Goal: Communication & Community: Connect with others

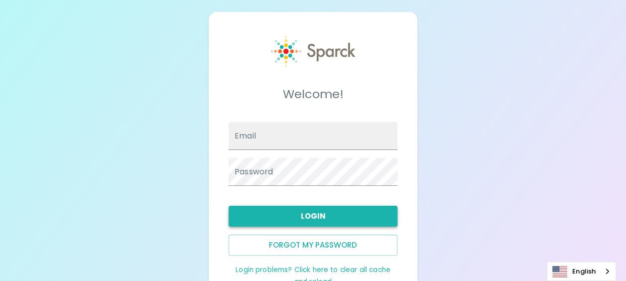
type input "[EMAIL_ADDRESS][DOMAIN_NAME]"
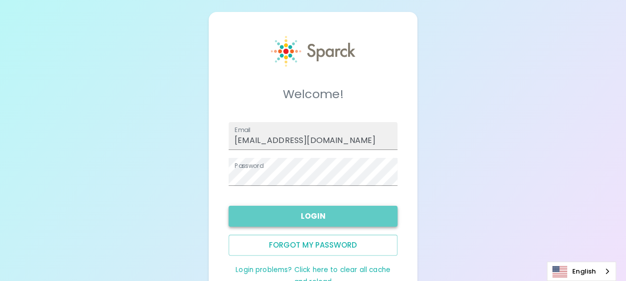
click at [310, 217] on button "Login" at bounding box center [313, 216] width 169 height 21
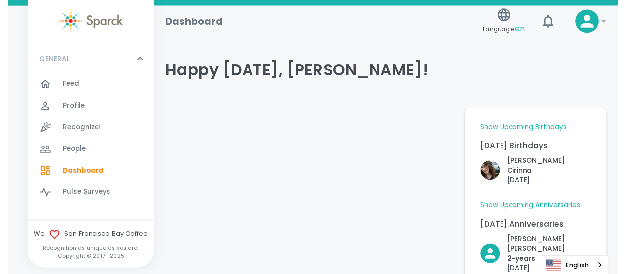
scroll to position [50, 0]
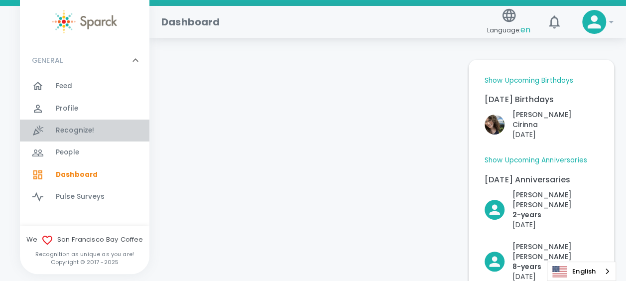
click at [74, 125] on span "Recognize! 0" at bounding box center [75, 131] width 39 height 14
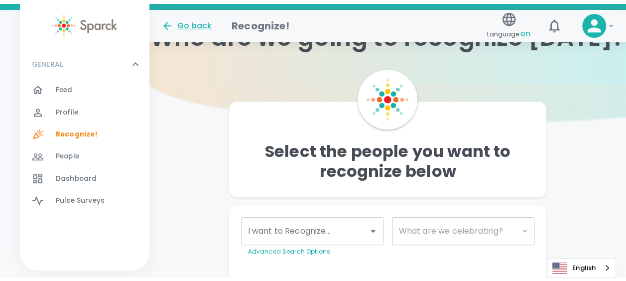
scroll to position [97, 0]
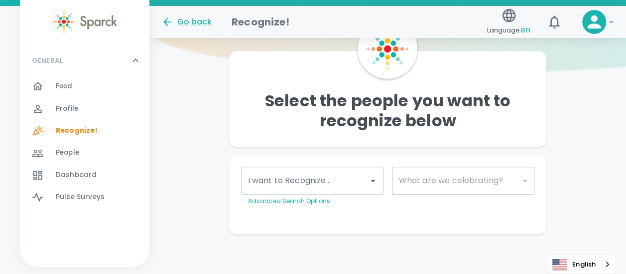
click at [71, 88] on span "Feed" at bounding box center [64, 86] width 17 height 10
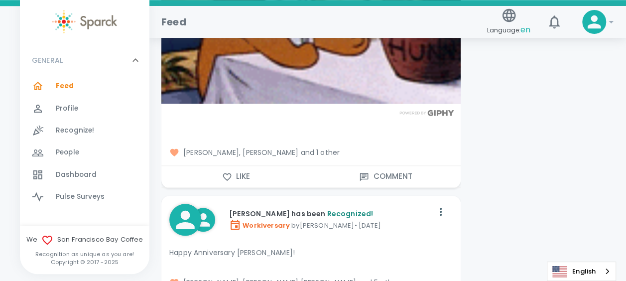
scroll to position [2392, 0]
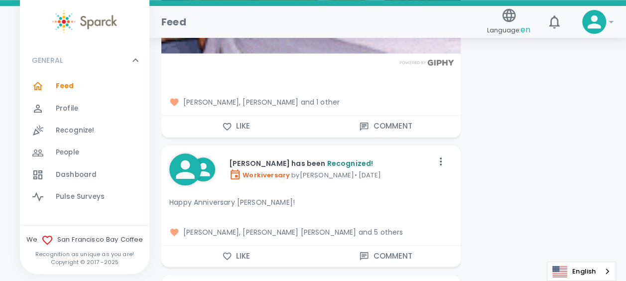
drag, startPoint x: 359, startPoint y: 178, endPoint x: 498, endPoint y: 197, distance: 140.3
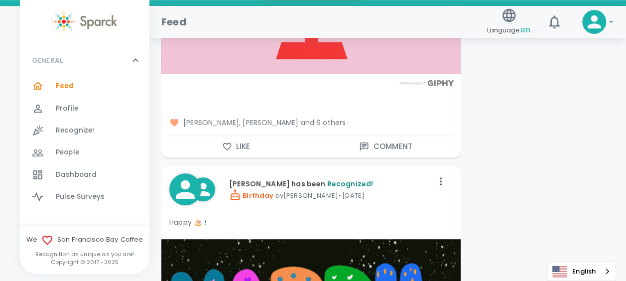
scroll to position [4236, 0]
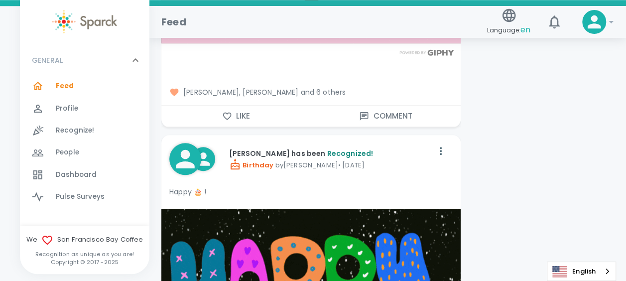
drag, startPoint x: 372, startPoint y: 181, endPoint x: 311, endPoint y: 180, distance: 60.8
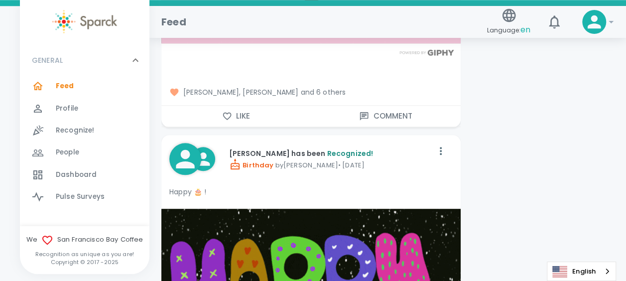
click at [311, 183] on div "Happy 🎂 !" at bounding box center [311, 192] width 284 height 18
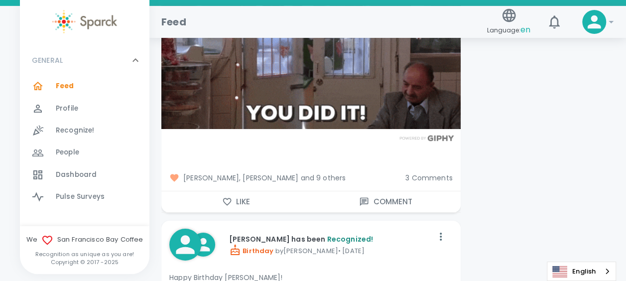
scroll to position [5482, 0]
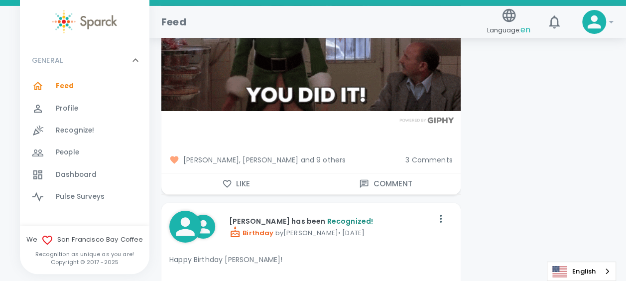
click at [245, 180] on button "Like" at bounding box center [236, 183] width 150 height 21
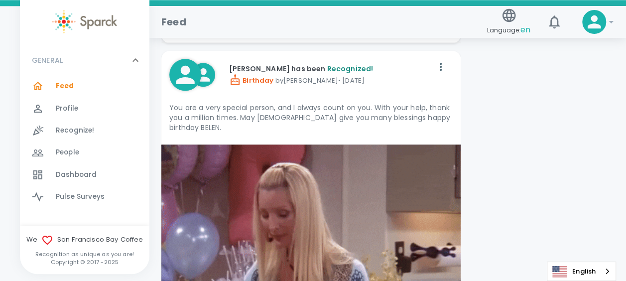
scroll to position [6230, 0]
